Goal: Check status: Check status

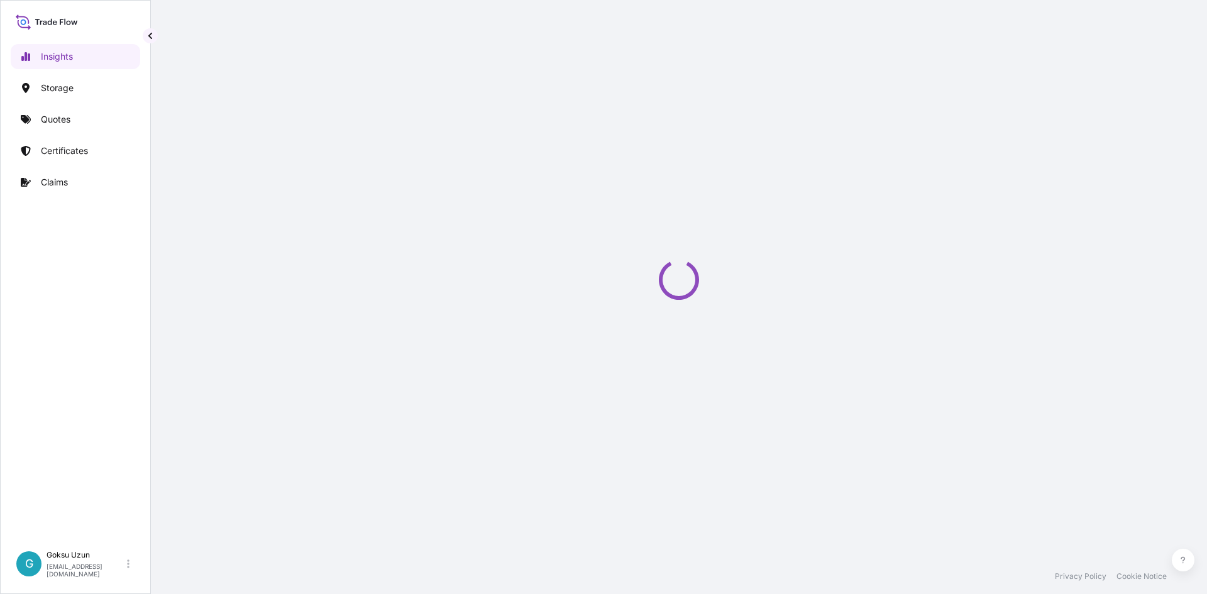
select select "2025"
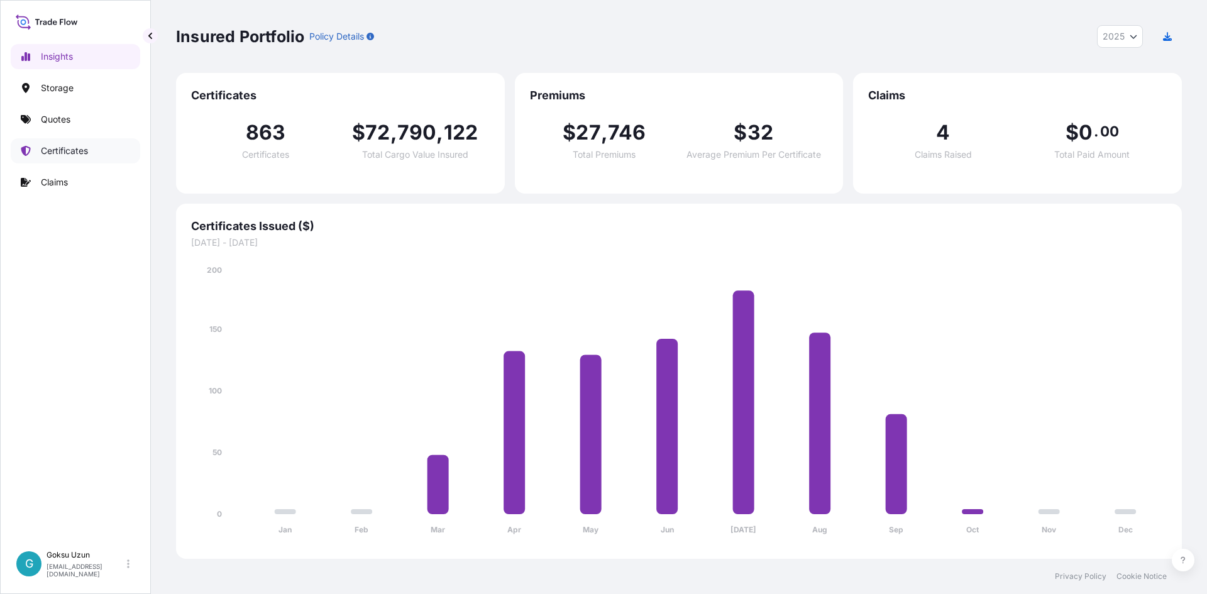
click at [75, 143] on link "Certificates" at bounding box center [75, 150] width 129 height 25
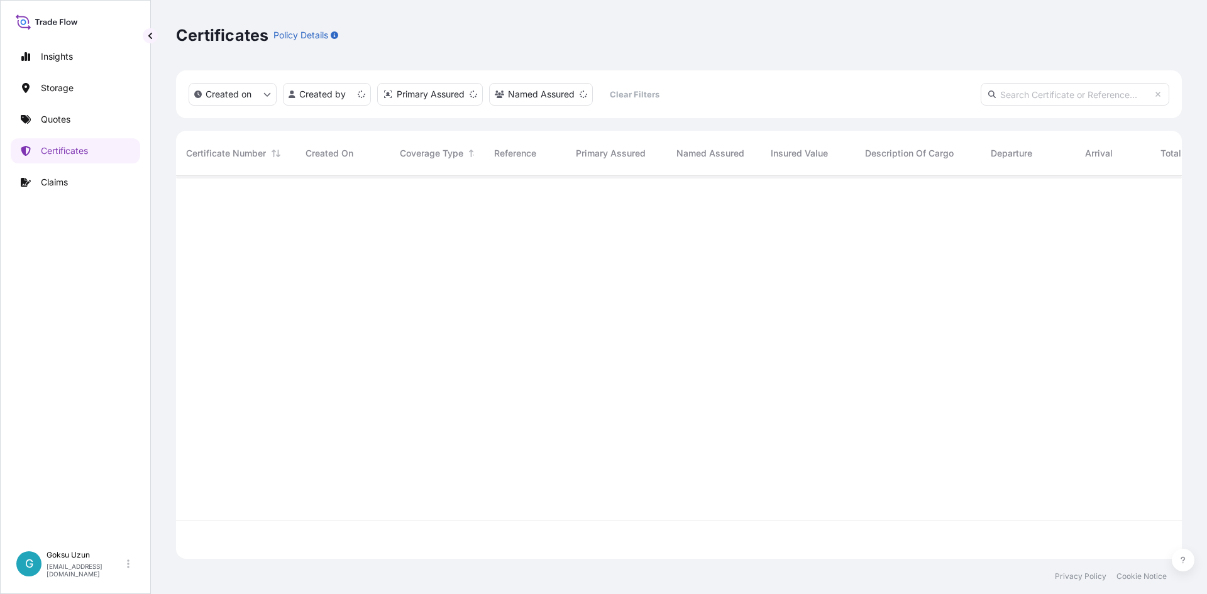
scroll to position [380, 996]
click at [1014, 98] on input "text" at bounding box center [1074, 94] width 189 height 23
paste input "31600-655"
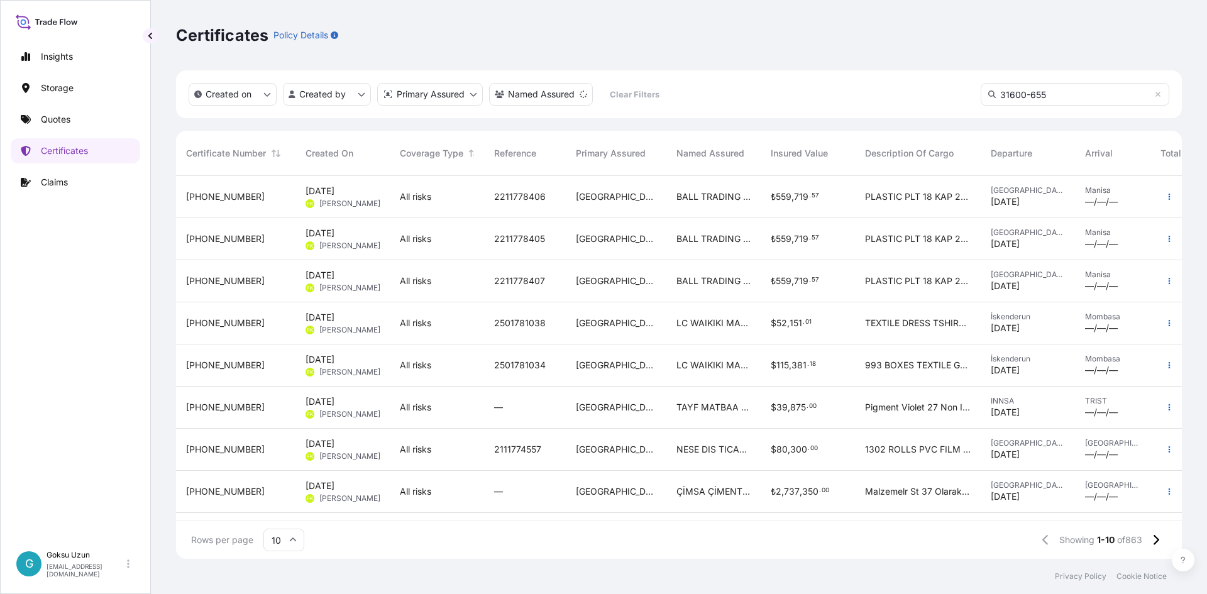
click at [1070, 91] on input "31600-655" at bounding box center [1074, 94] width 189 height 23
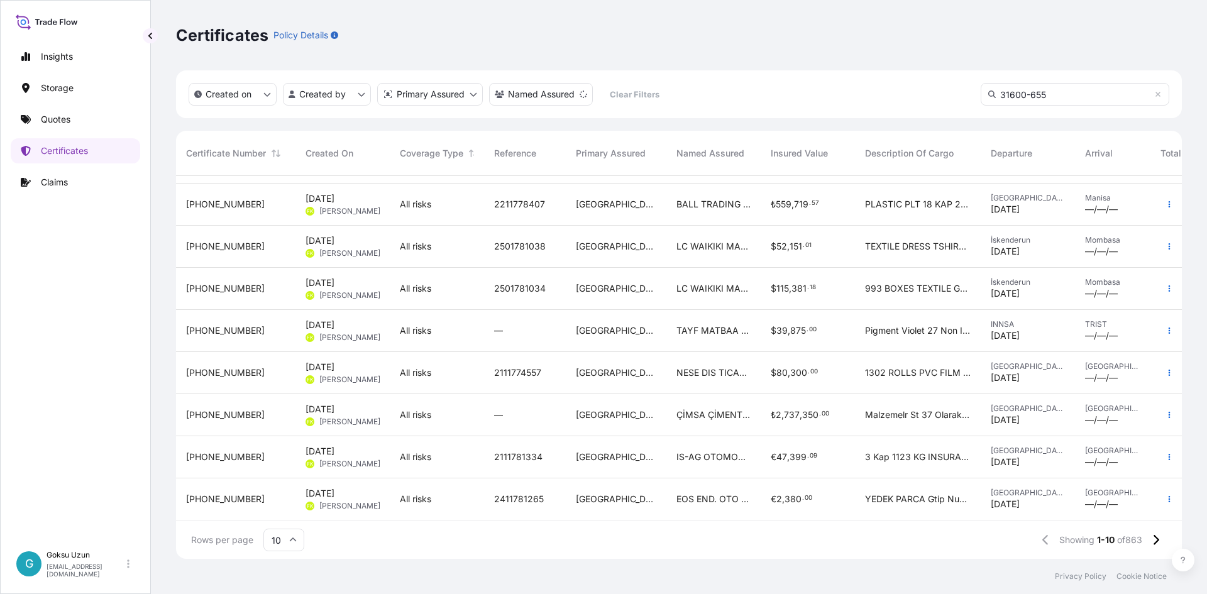
scroll to position [86, 0]
type input "31600-655-1"
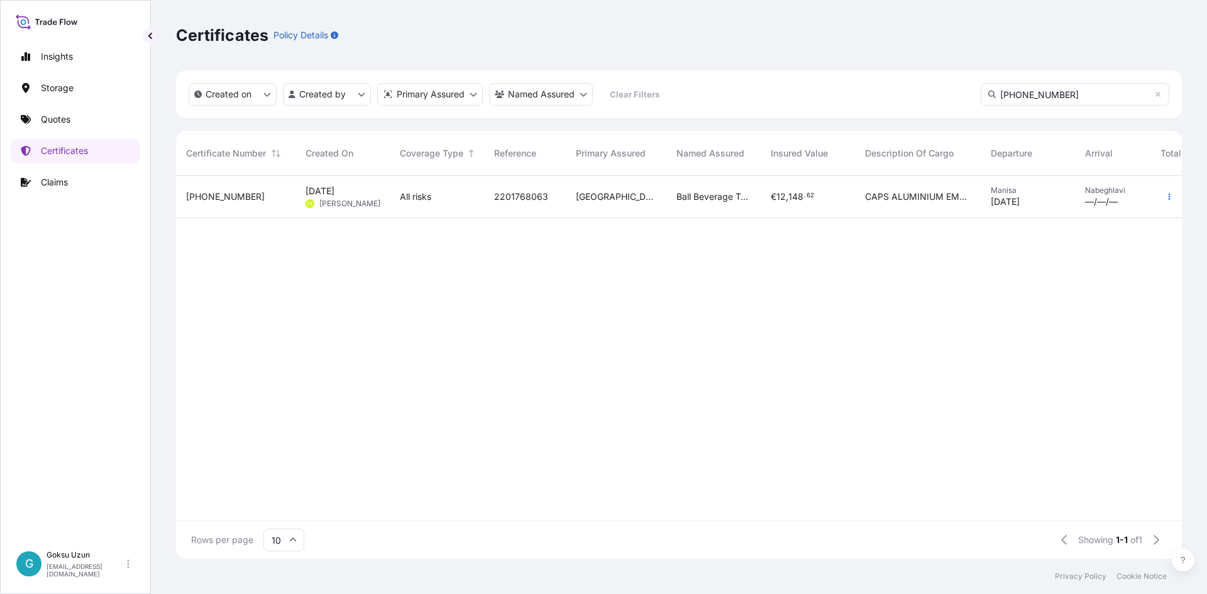
click at [703, 195] on span "Ball Beverage Turkey Paketleme A.S." at bounding box center [713, 196] width 74 height 13
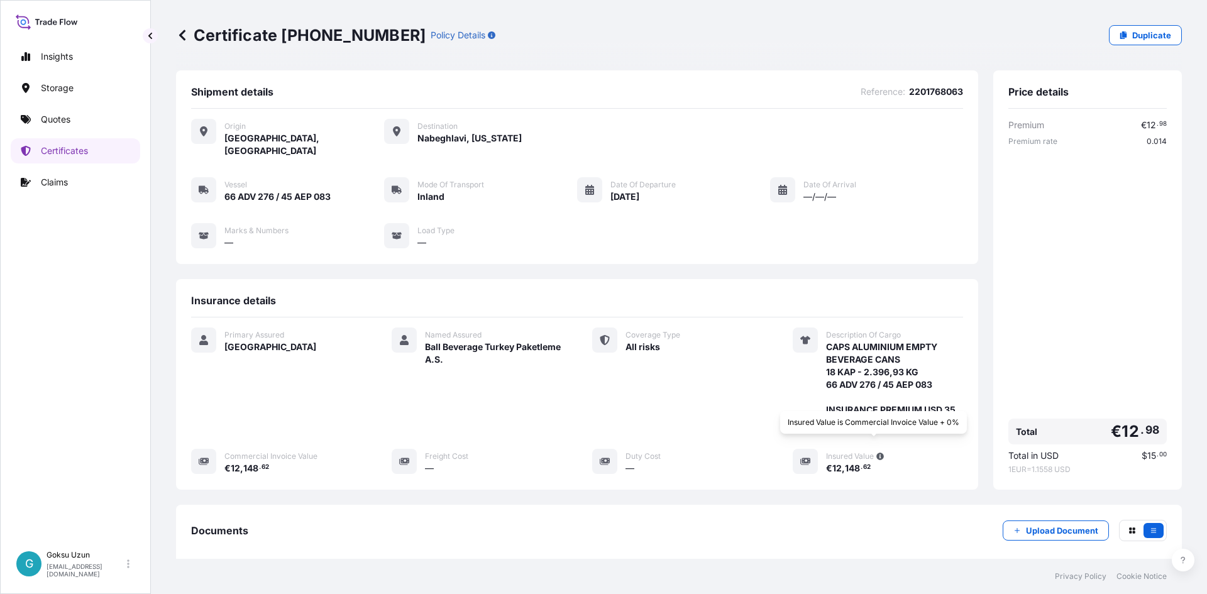
scroll to position [242, 957]
click at [876, 453] on icon "button" at bounding box center [880, 457] width 8 height 8
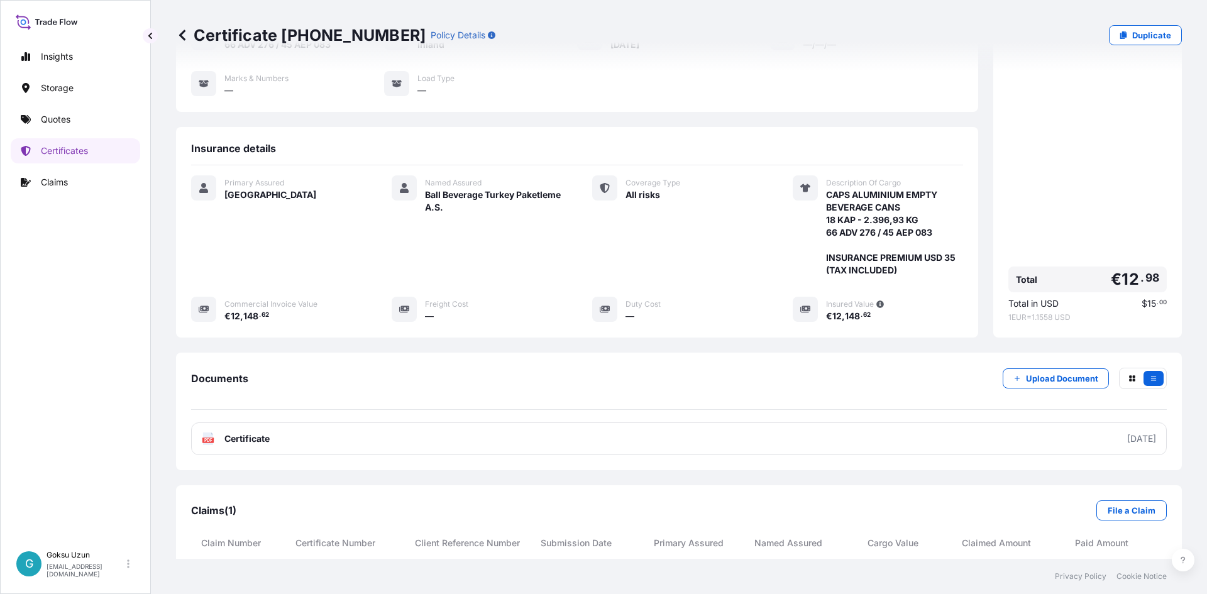
scroll to position [189, 0]
